Goal: Information Seeking & Learning: Learn about a topic

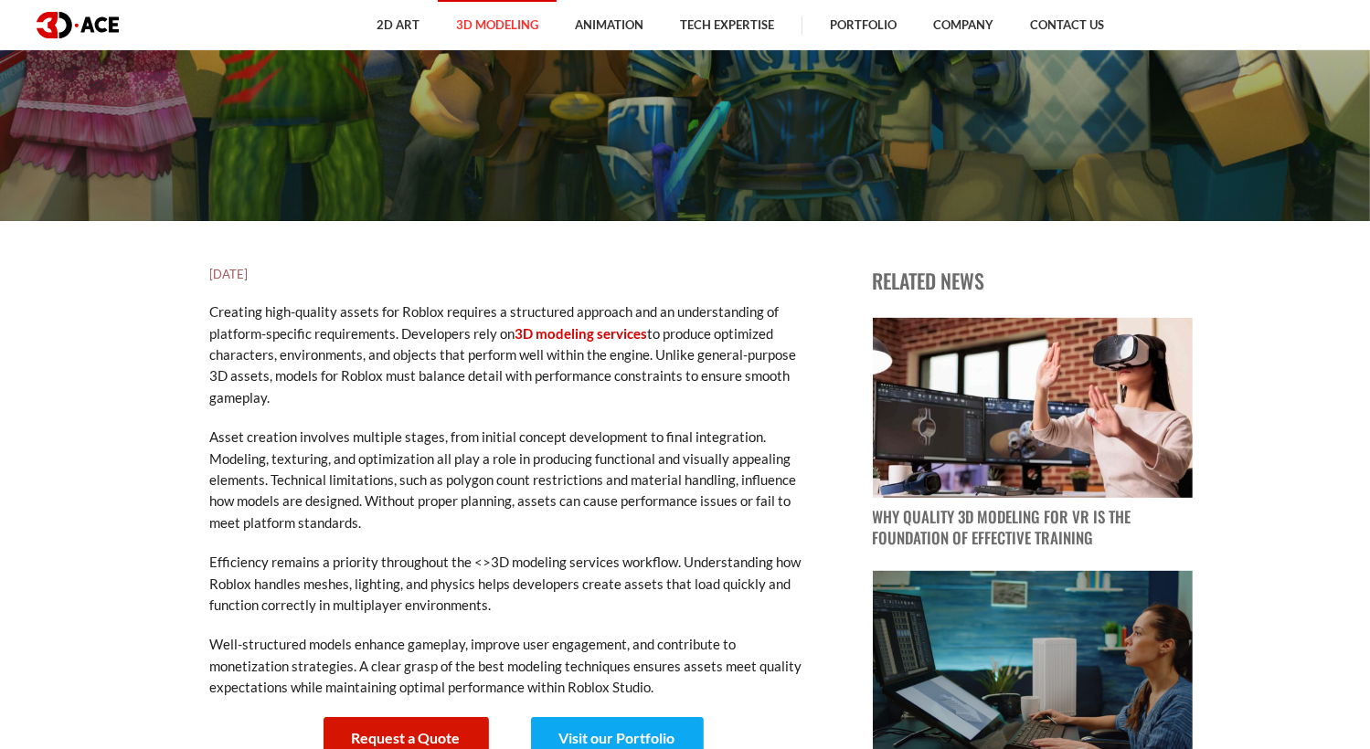
scroll to position [548, 0]
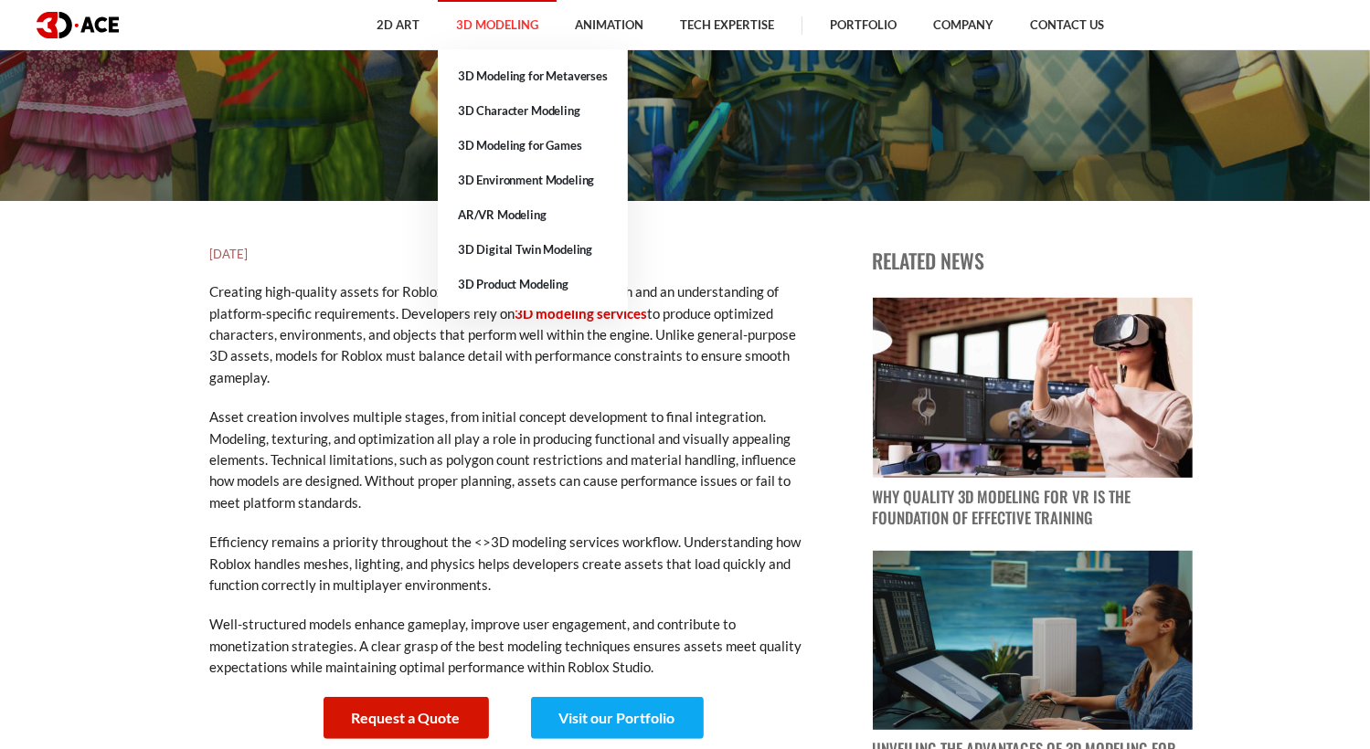
click at [498, 20] on link "3D Modeling" at bounding box center [497, 25] width 119 height 50
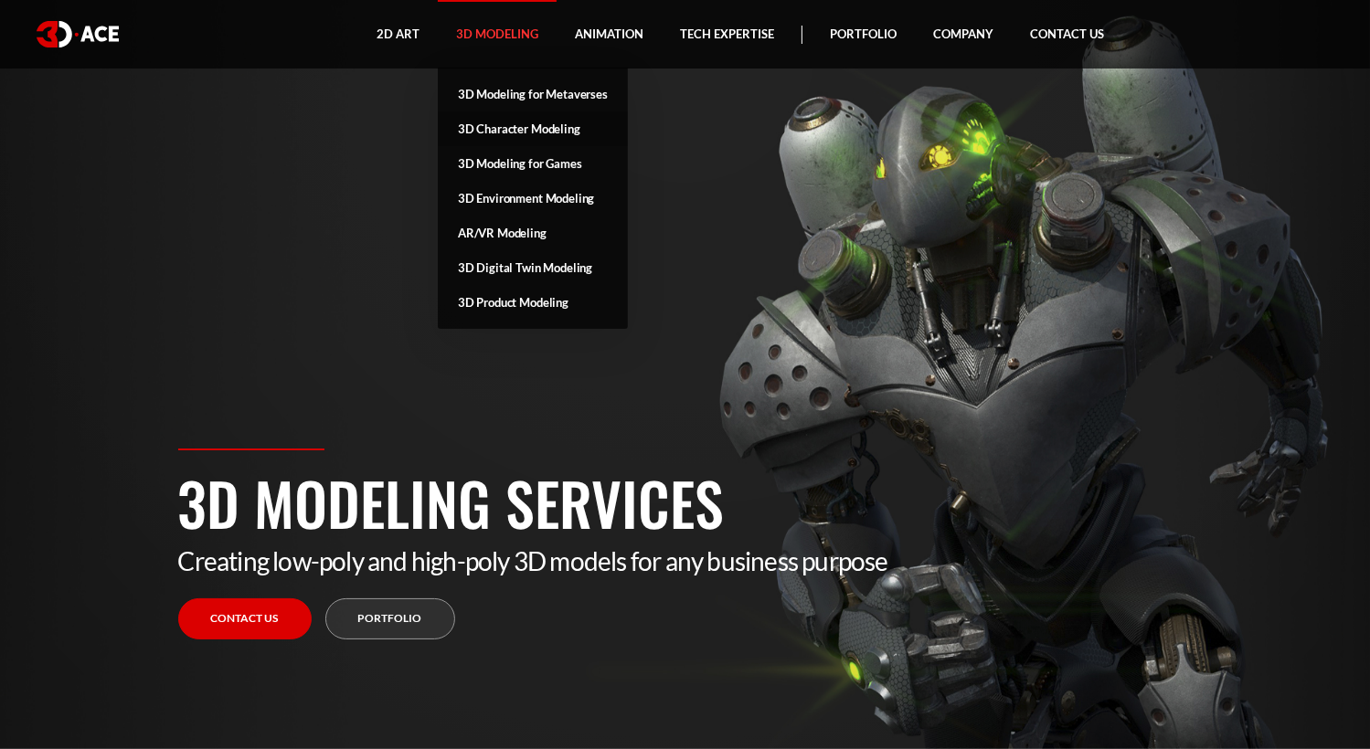
click at [505, 125] on link "3D Character Modeling" at bounding box center [533, 129] width 190 height 35
